Goal: Information Seeking & Learning: Find specific fact

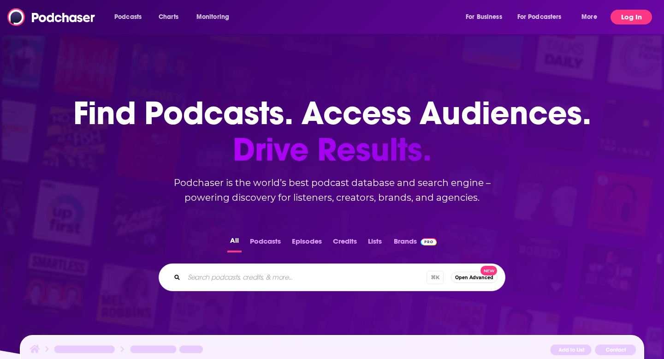
click at [617, 14] on button "Log In" at bounding box center [632, 17] width 42 height 15
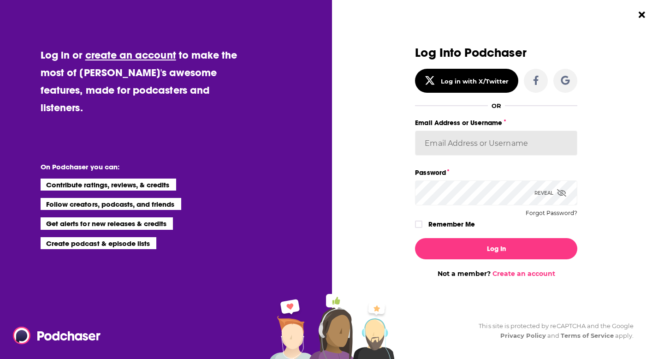
click at [446, 151] on input "Email Address or Username" at bounding box center [496, 143] width 162 height 25
type input "PTEPR25"
click at [422, 226] on icon "Dialog" at bounding box center [419, 224] width 6 height 6
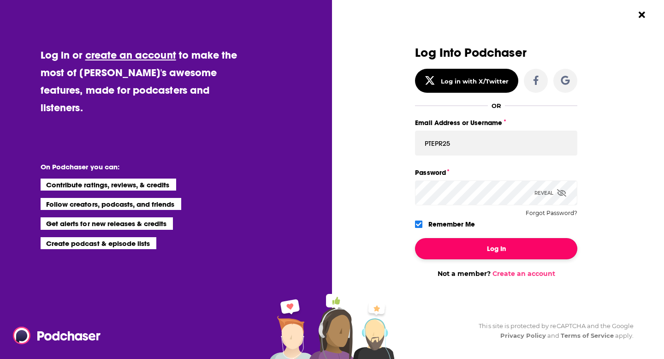
click at [457, 247] on button "Log In" at bounding box center [496, 248] width 162 height 21
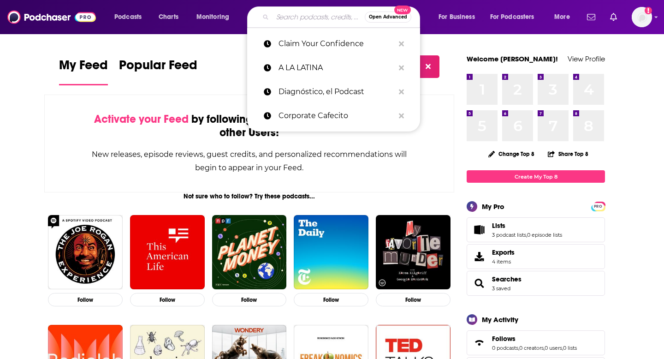
click at [317, 15] on input "Search podcasts, credits, & more..." at bounding box center [319, 17] width 92 height 15
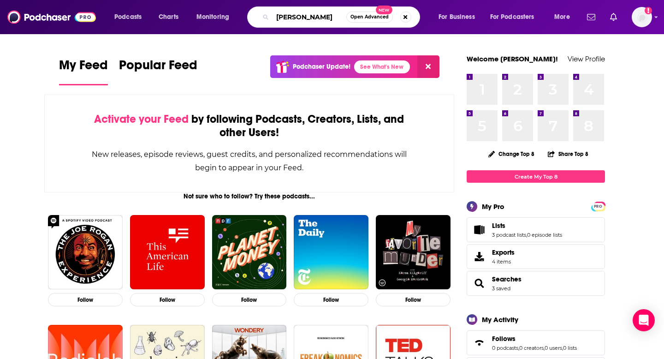
type input "[PERSON_NAME]"
